Goal: Check status: Check status

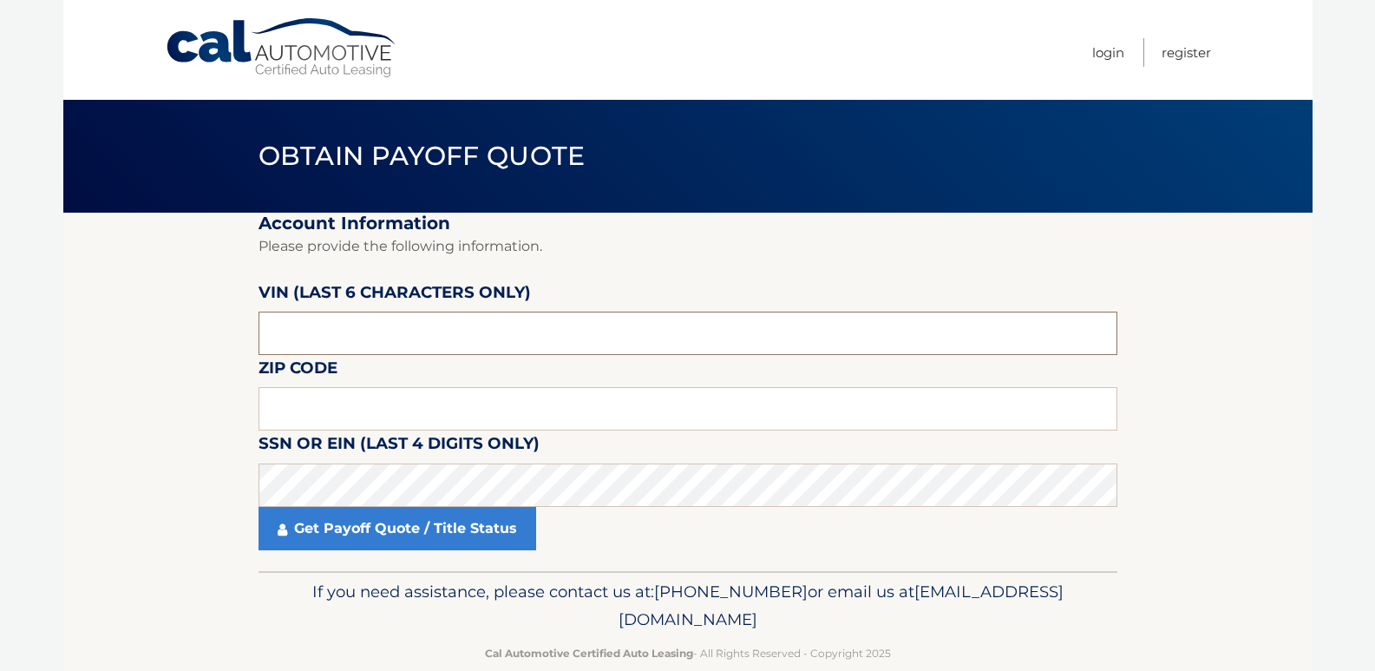
click at [439, 327] on input "text" at bounding box center [688, 333] width 859 height 43
click at [464, 337] on input "text" at bounding box center [688, 333] width 859 height 43
paste input "945964"
type input "945964"
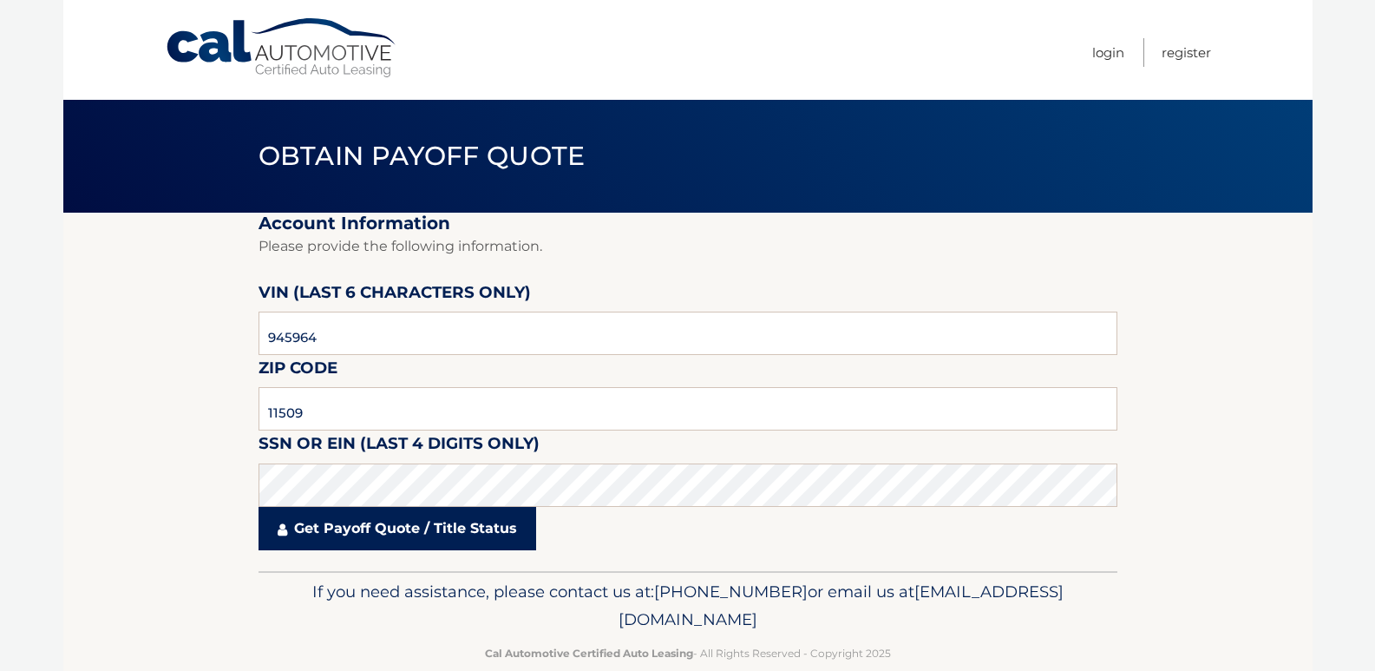
click at [389, 539] on link "Get Payoff Quote / Title Status" at bounding box center [398, 528] width 278 height 43
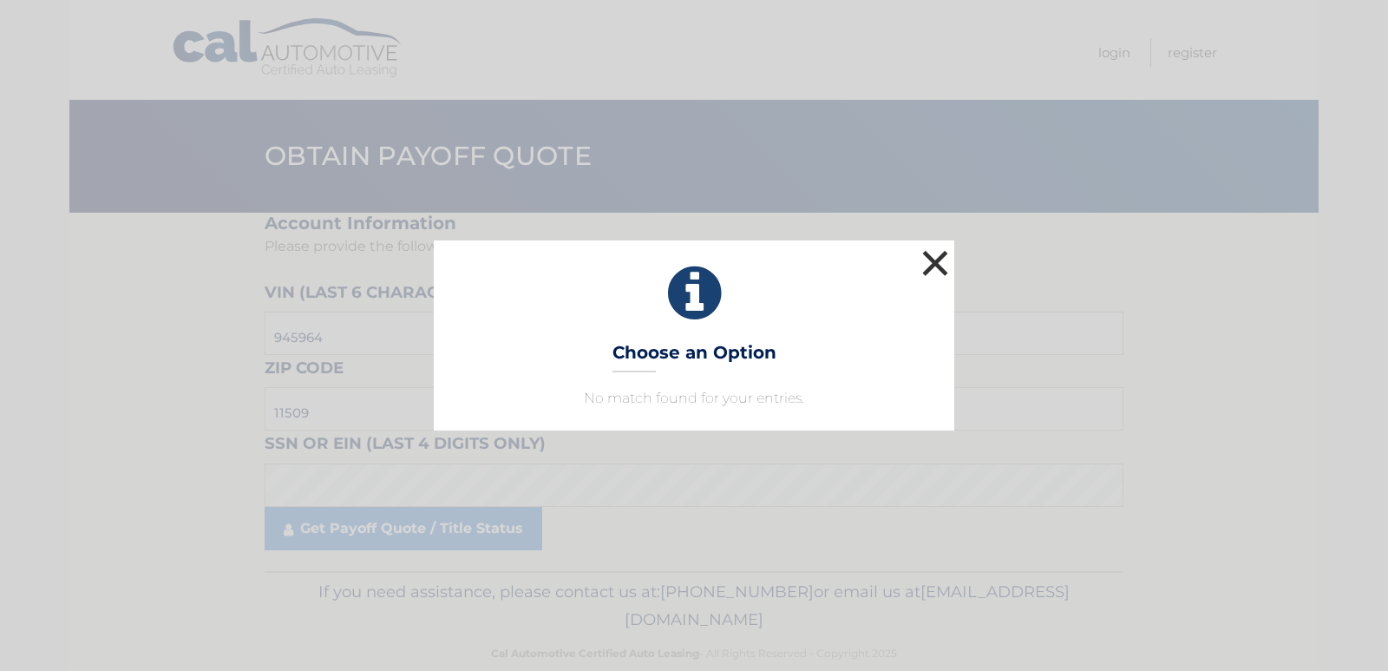
click at [927, 271] on button "×" at bounding box center [935, 263] width 35 height 35
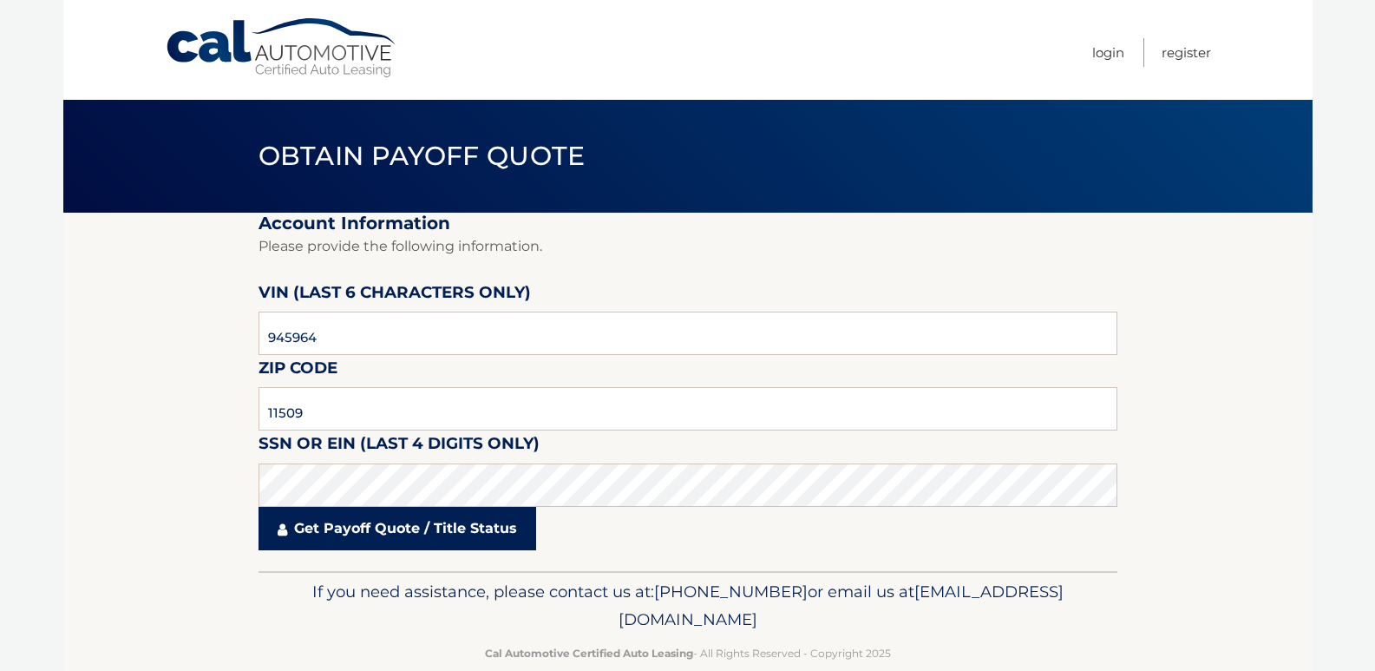
click at [390, 549] on link "Get Payoff Quote / Title Status" at bounding box center [398, 528] width 278 height 43
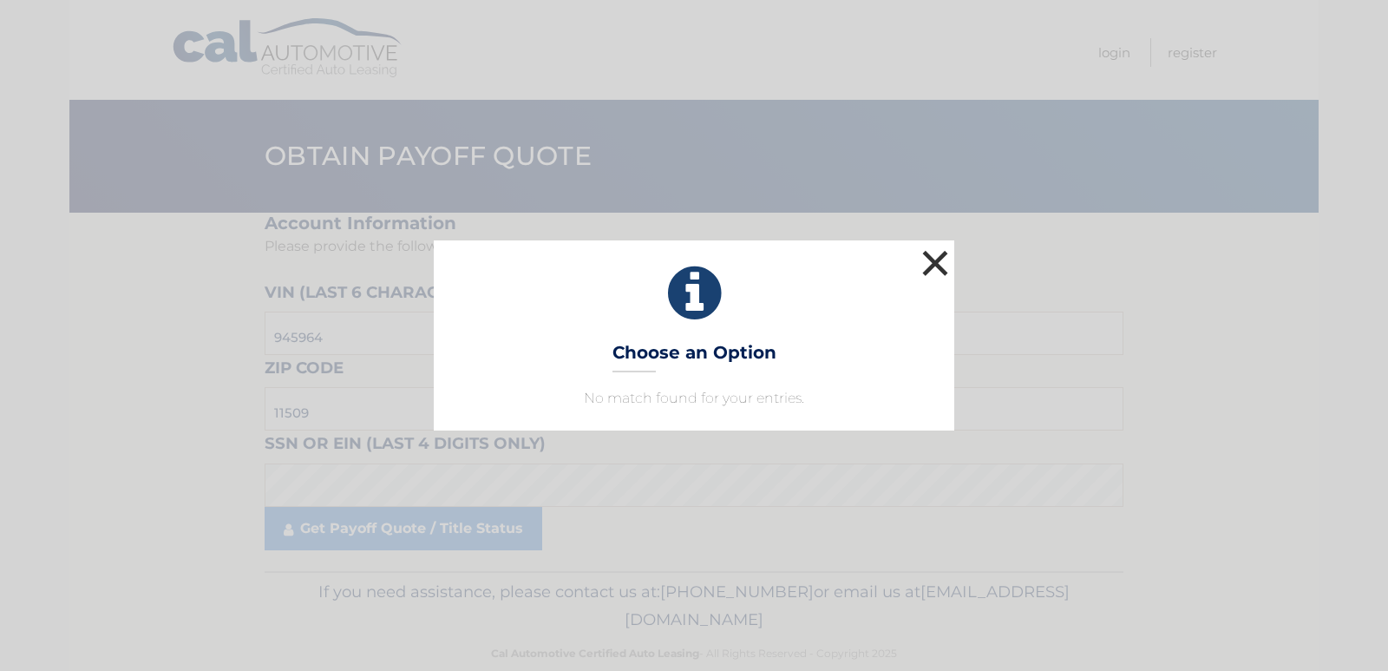
click at [929, 250] on button "×" at bounding box center [935, 263] width 35 height 35
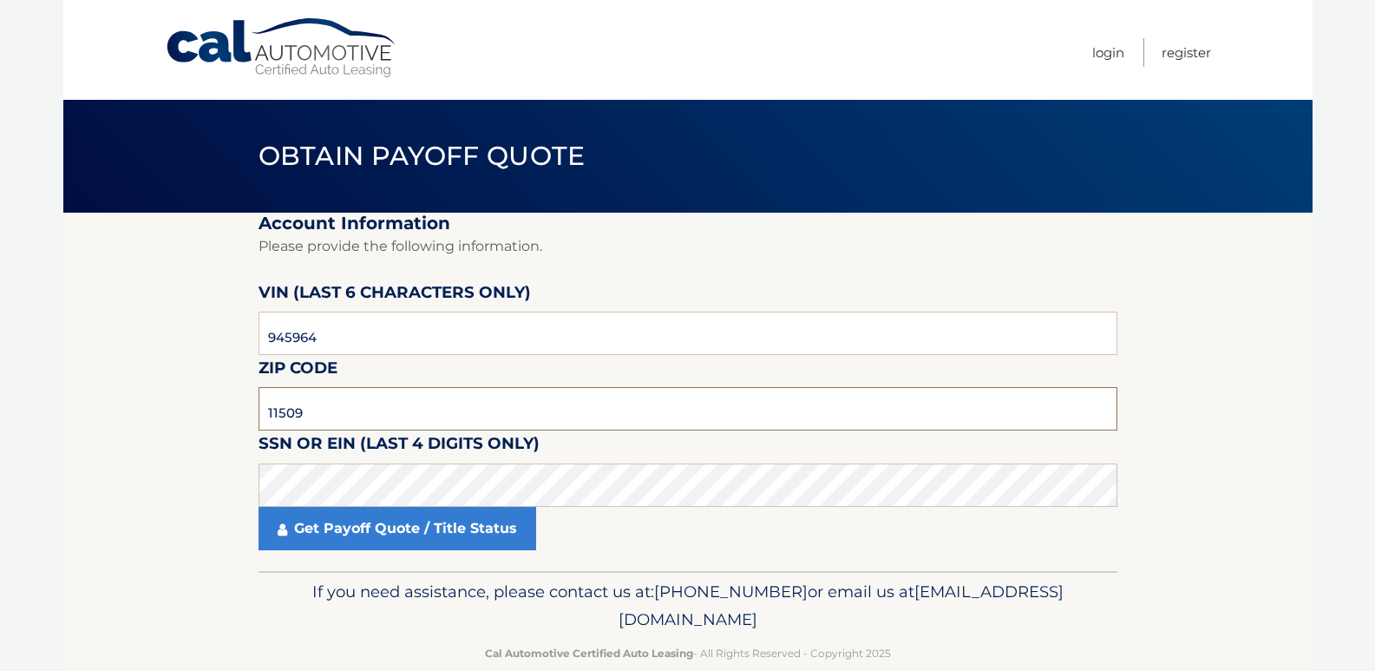
click at [463, 399] on input "11509" at bounding box center [688, 408] width 859 height 43
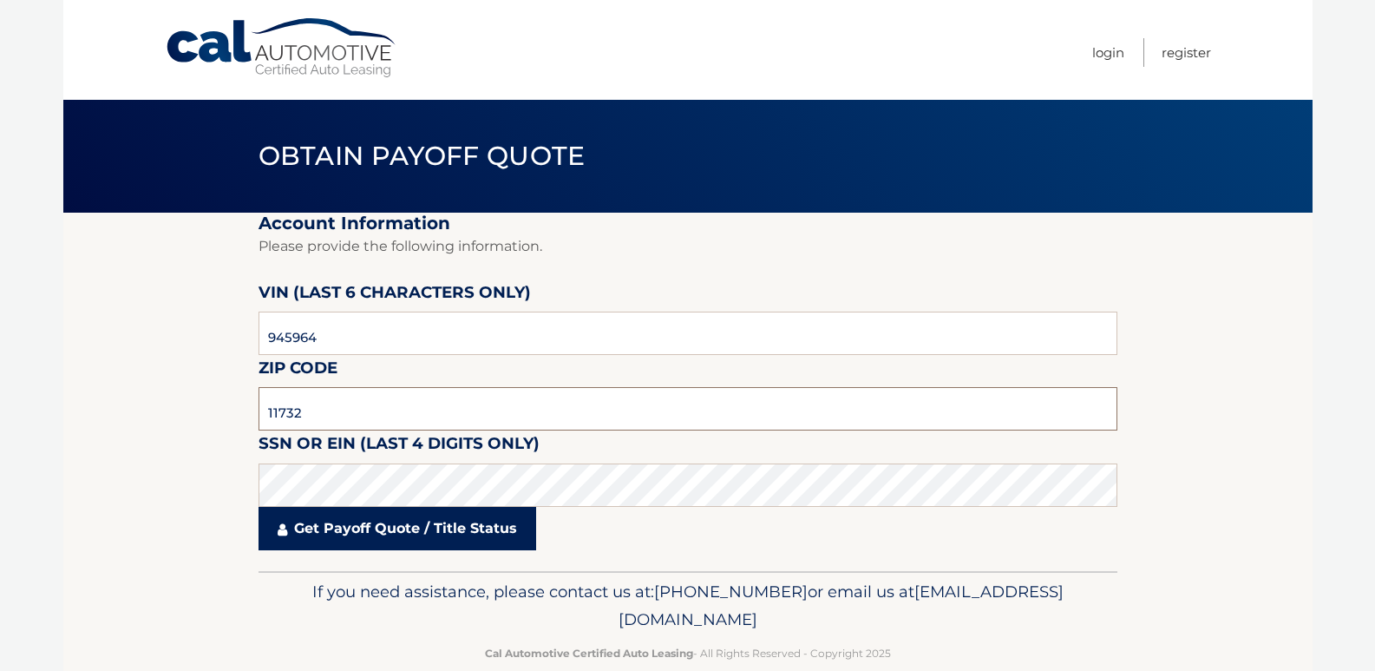
type input "11732"
click at [418, 523] on link "Get Payoff Quote / Title Status" at bounding box center [398, 528] width 278 height 43
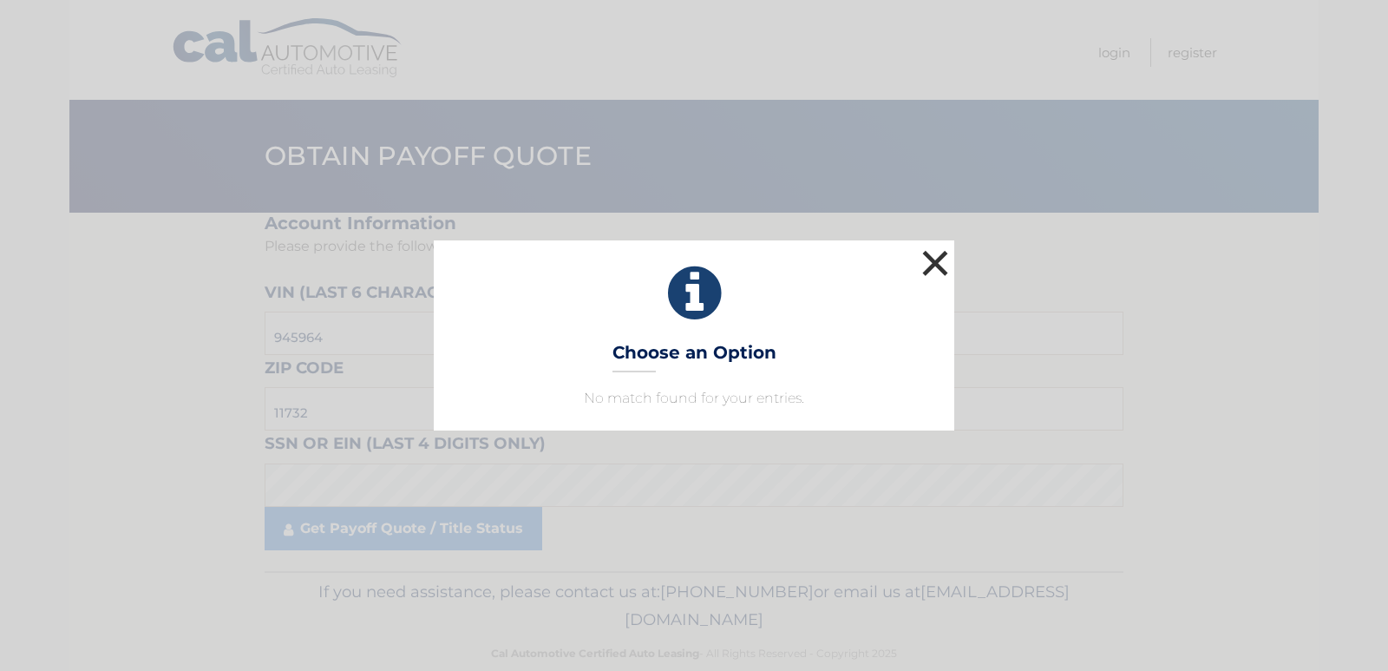
drag, startPoint x: 945, startPoint y: 261, endPoint x: 712, endPoint y: 384, distance: 263.2
click at [944, 261] on button "×" at bounding box center [935, 263] width 35 height 35
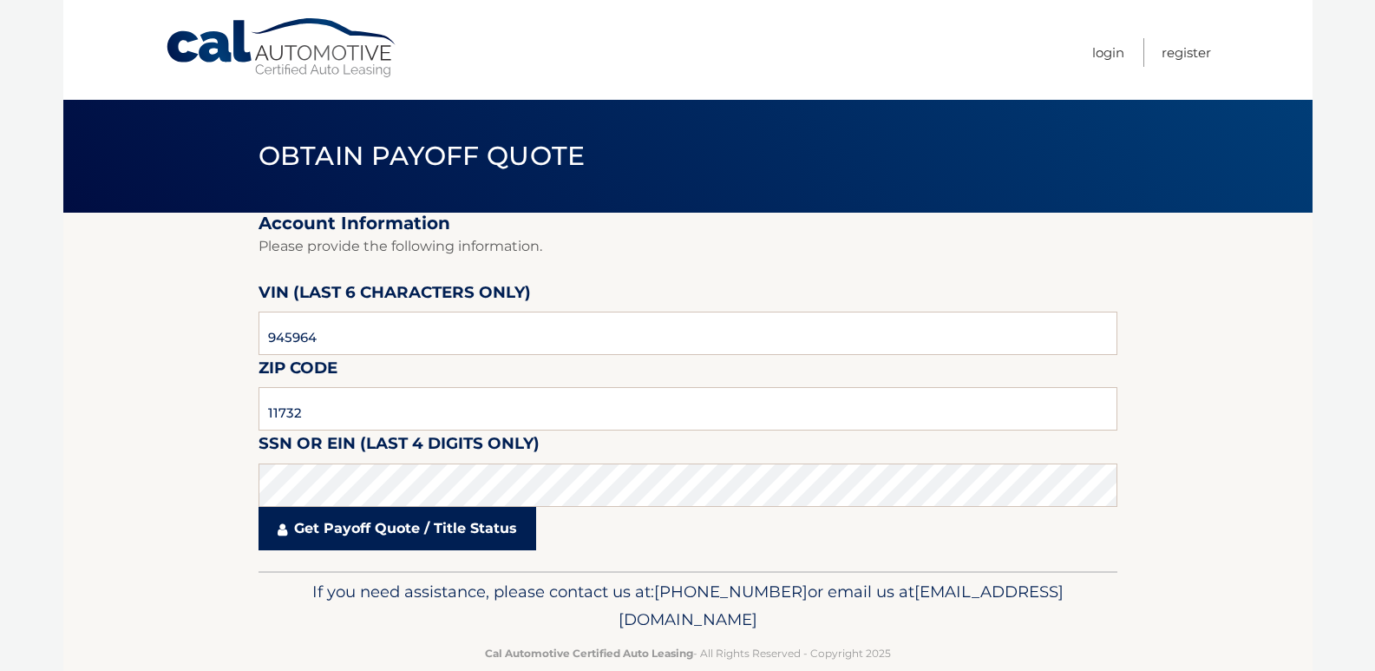
click at [473, 528] on link "Get Payoff Quote / Title Status" at bounding box center [398, 528] width 278 height 43
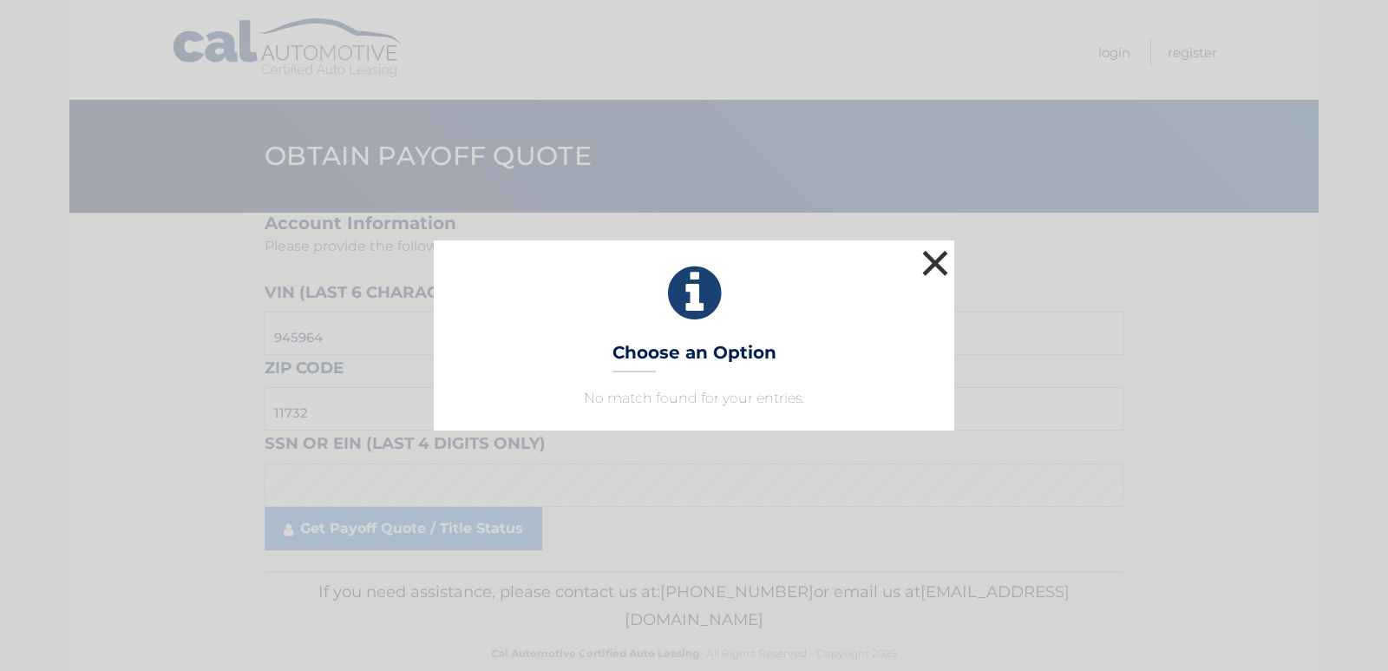
click at [932, 258] on button "×" at bounding box center [935, 263] width 35 height 35
